Goal: Transaction & Acquisition: Purchase product/service

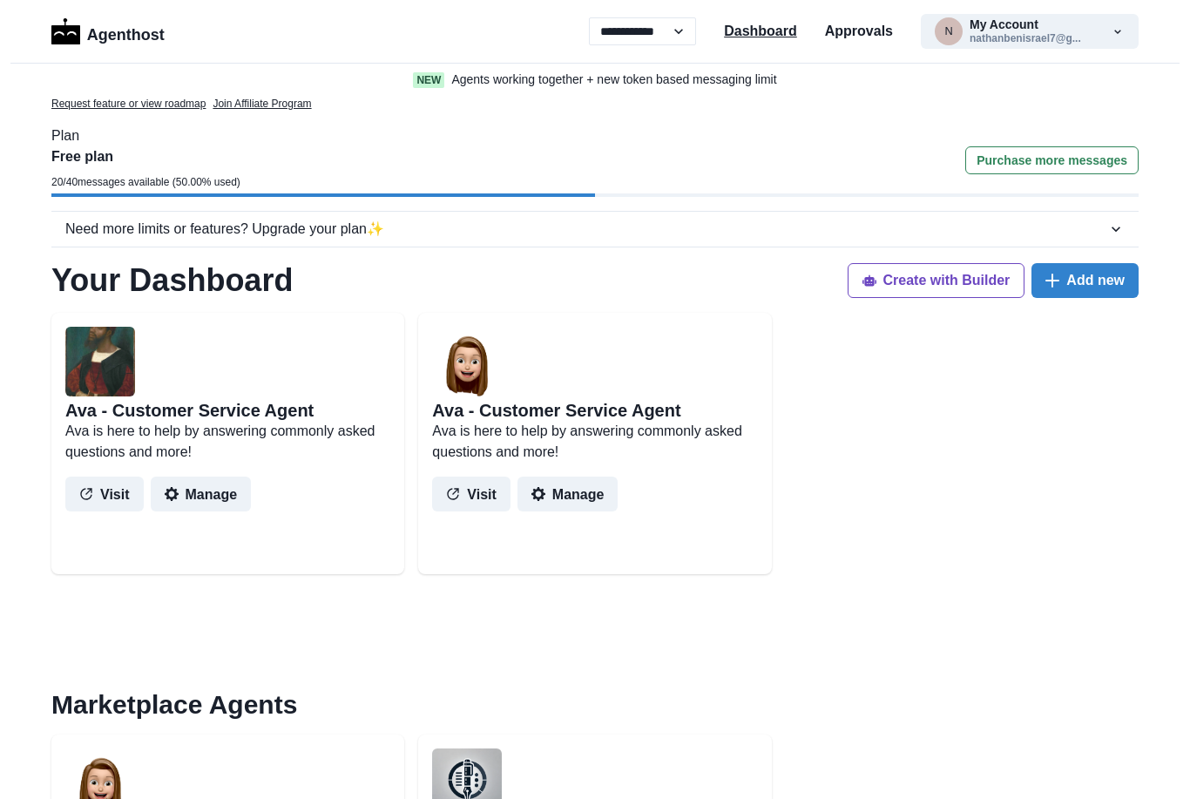
click at [770, 38] on p "Dashboard" at bounding box center [760, 31] width 73 height 21
click at [1081, 160] on button "Purchase more messages" at bounding box center [1051, 160] width 173 height 28
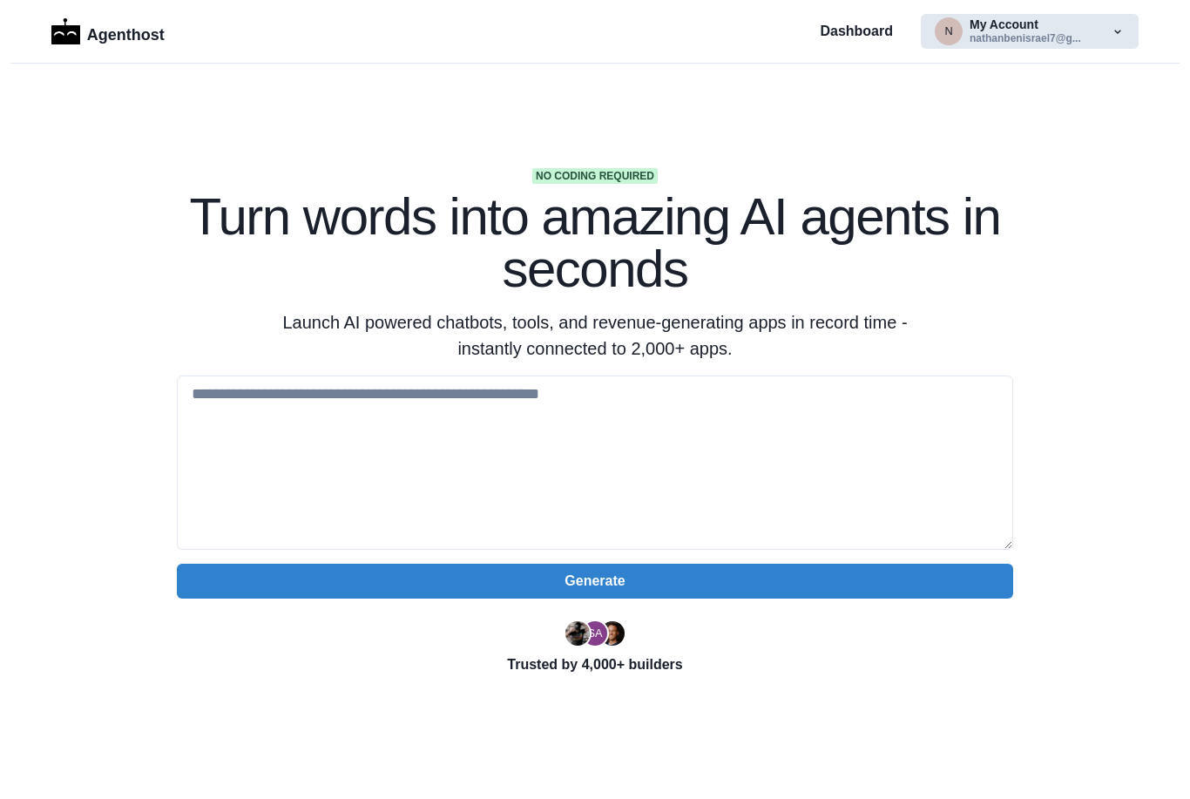
click at [1001, 32] on button "n My Account nathanbenisrael7@g..." at bounding box center [1030, 31] width 218 height 35
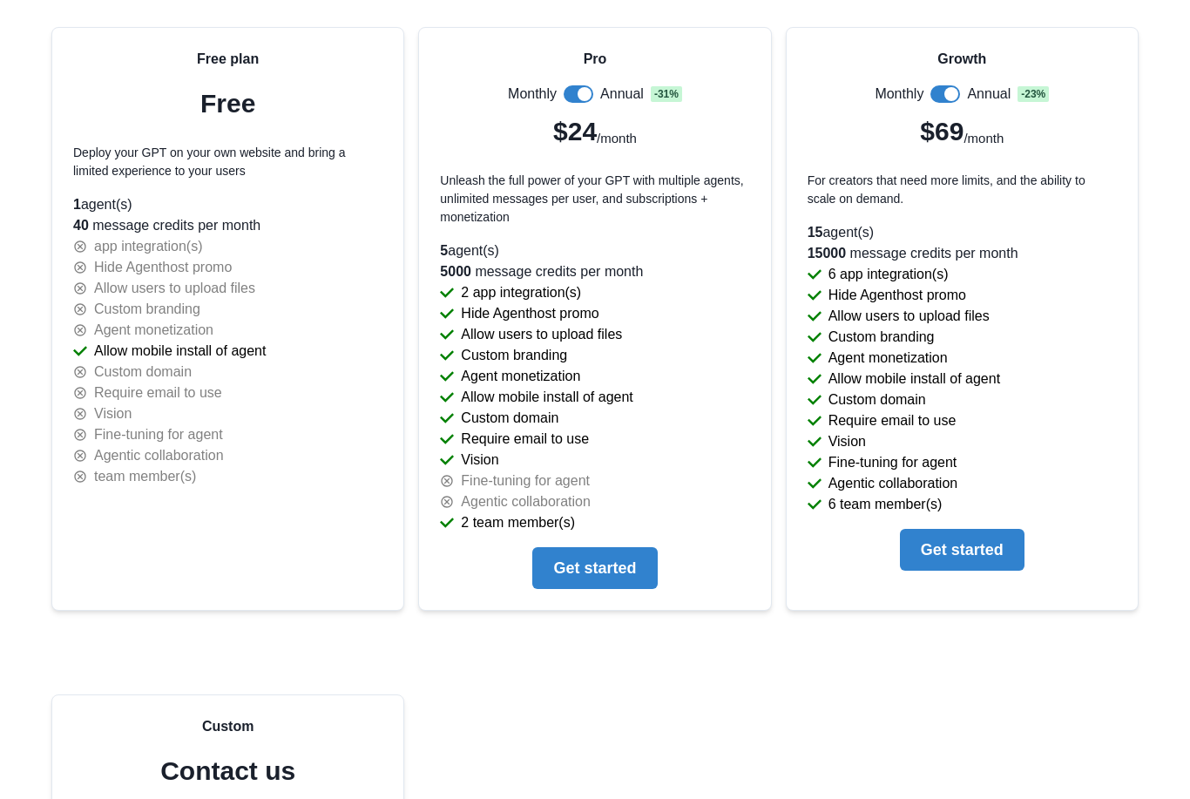
scroll to position [3802, 0]
click at [634, 572] on button "Get started" at bounding box center [594, 567] width 125 height 42
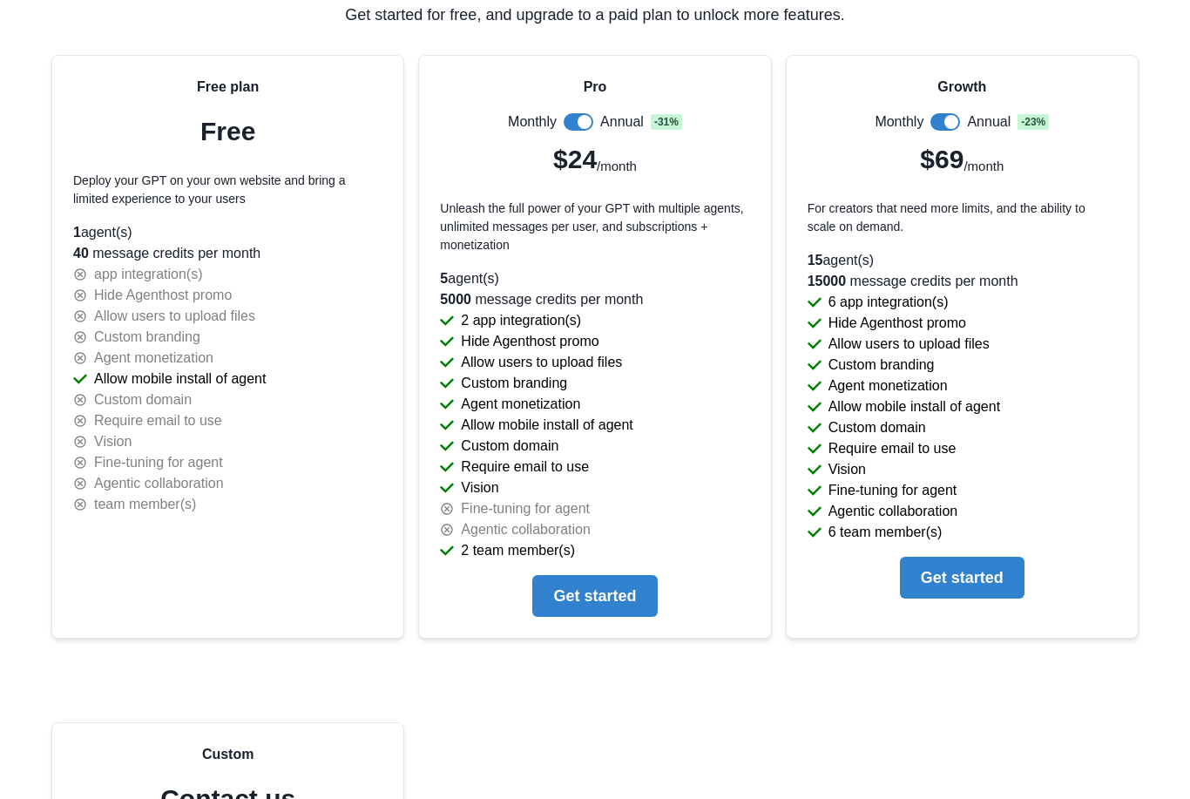
scroll to position [3773, 0]
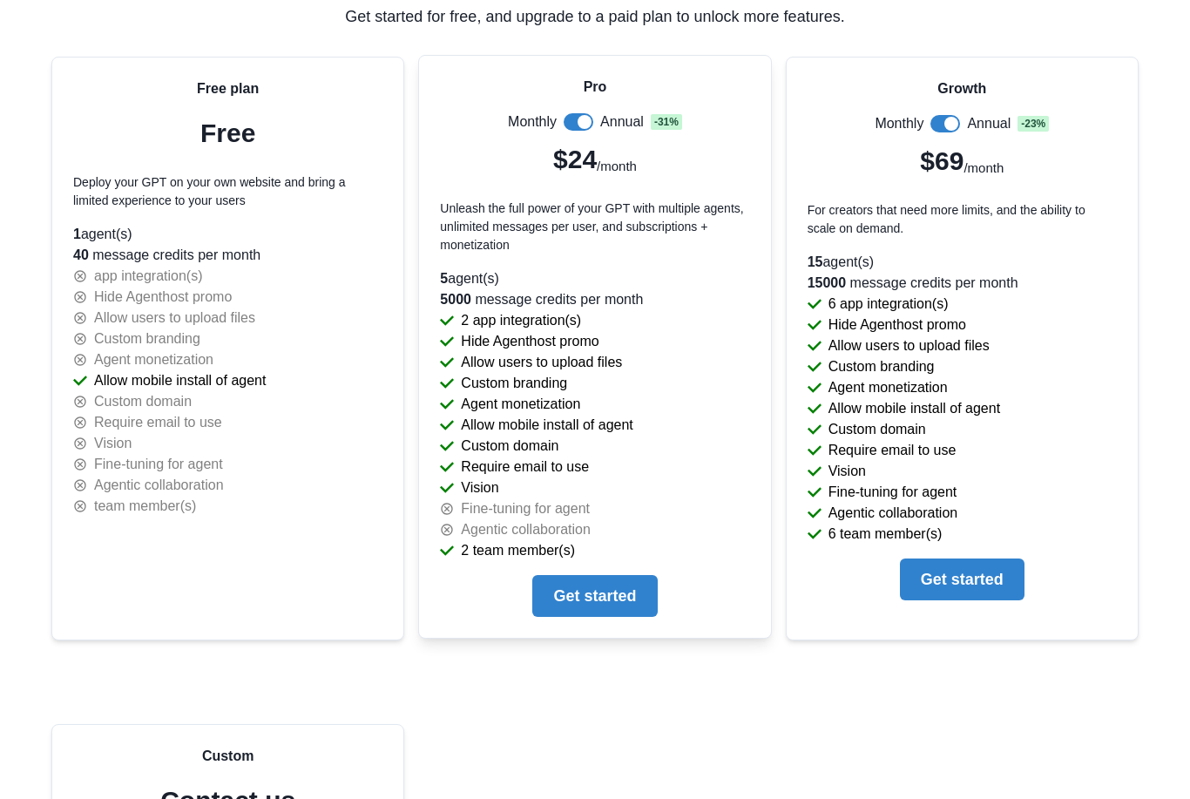
click at [574, 123] on span at bounding box center [579, 121] width 30 height 17
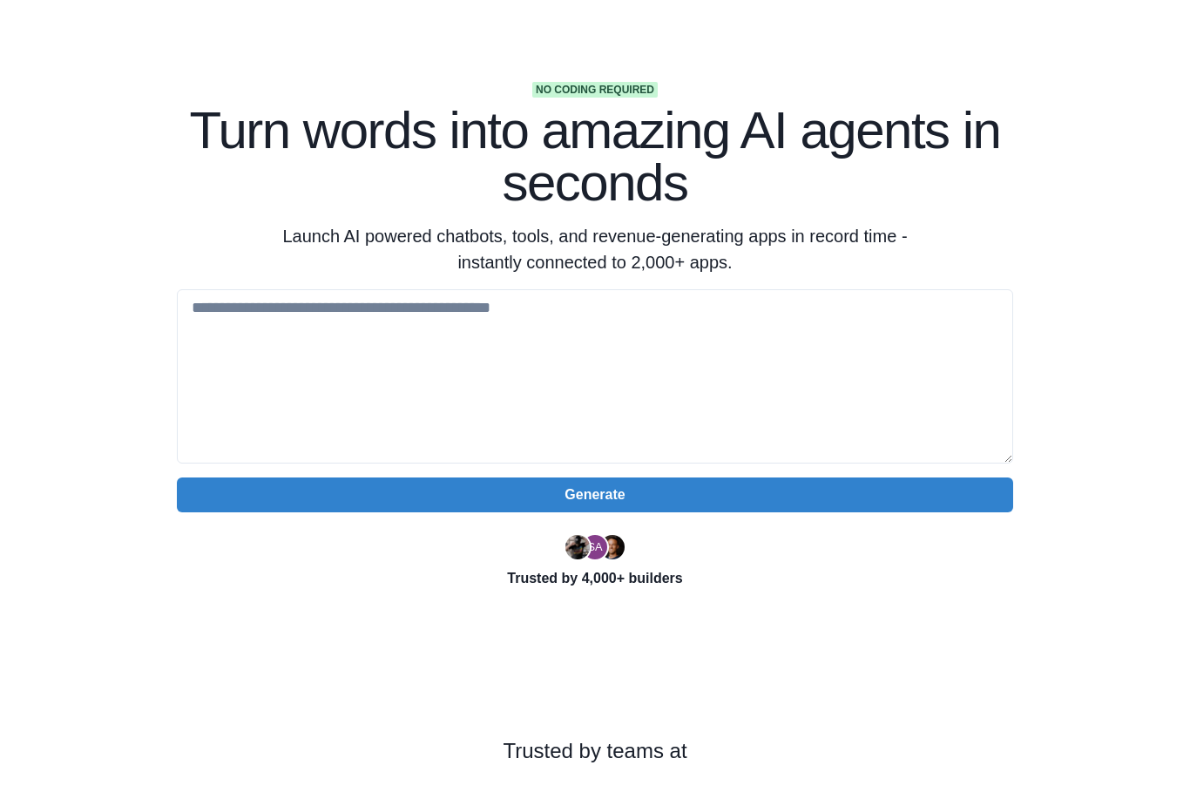
scroll to position [0, 0]
